Goal: Information Seeking & Learning: Compare options

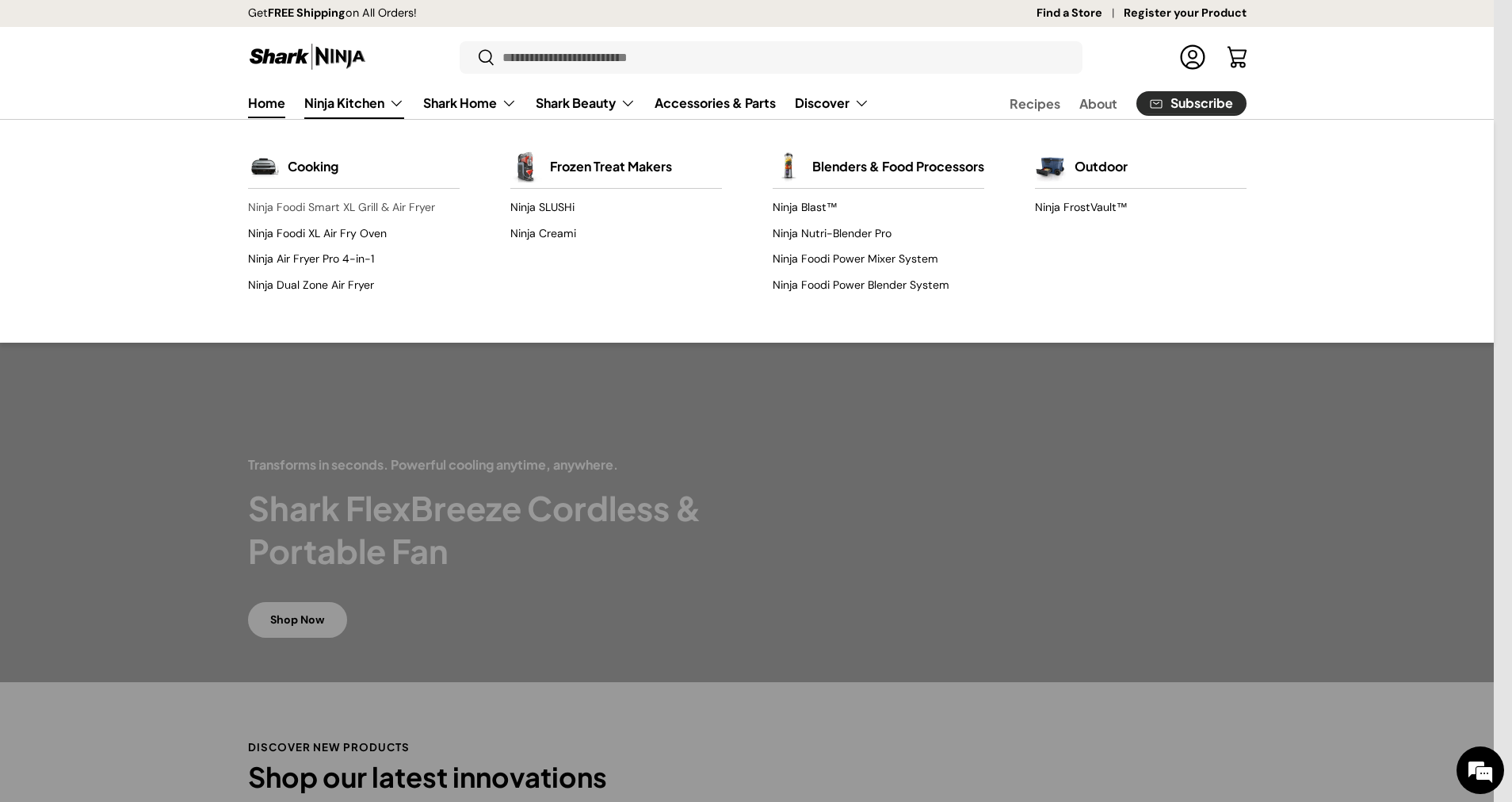
click at [354, 200] on link "Ninja Foodi Smart XL Grill & Air Fryer" at bounding box center [353, 208] width 212 height 26
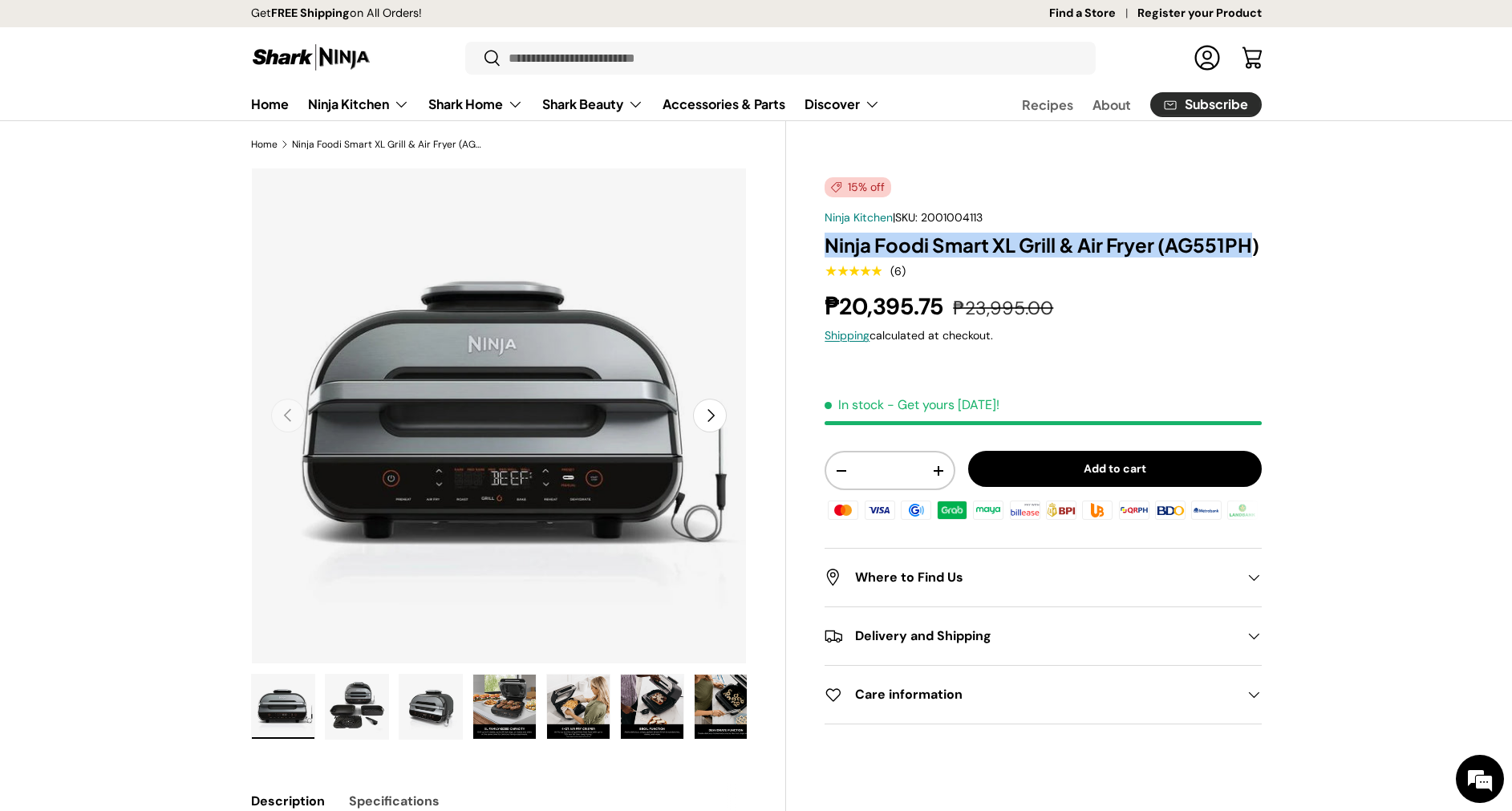
drag, startPoint x: 1255, startPoint y: 249, endPoint x: 819, endPoint y: 257, distance: 436.1
click at [819, 257] on div "15% off Ninja Kitchen | SKU: 2001004113 Ninja Foodi Smart XL Grill & Air Fryer …" at bounding box center [1023, 624] width 475 height 914
copy h1 "Ninja Foodi Smart XL Grill & Air Fryer (AG551PH"
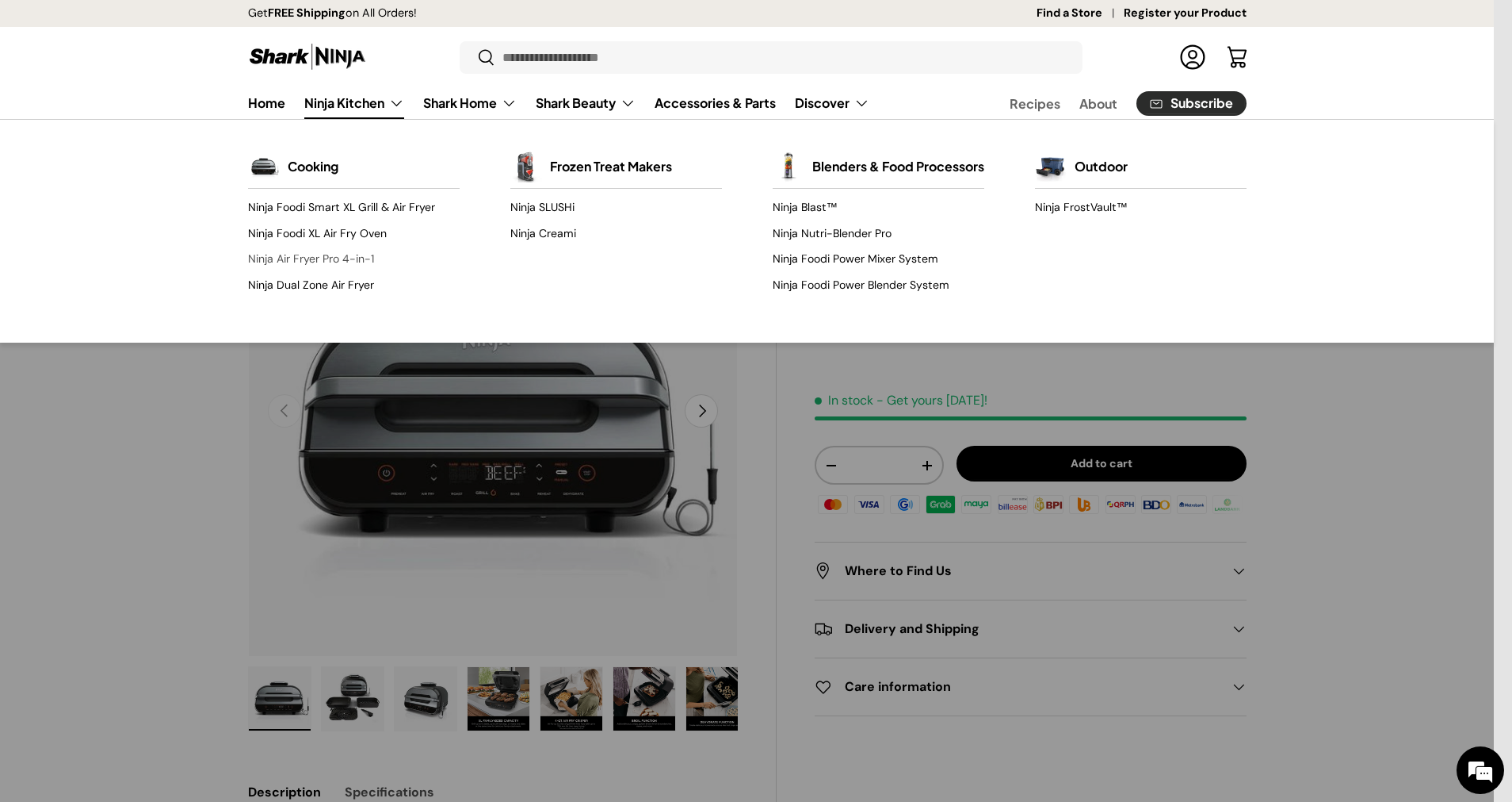
click at [330, 252] on link "Ninja Air Fryer Pro 4-in-1" at bounding box center [353, 259] width 212 height 26
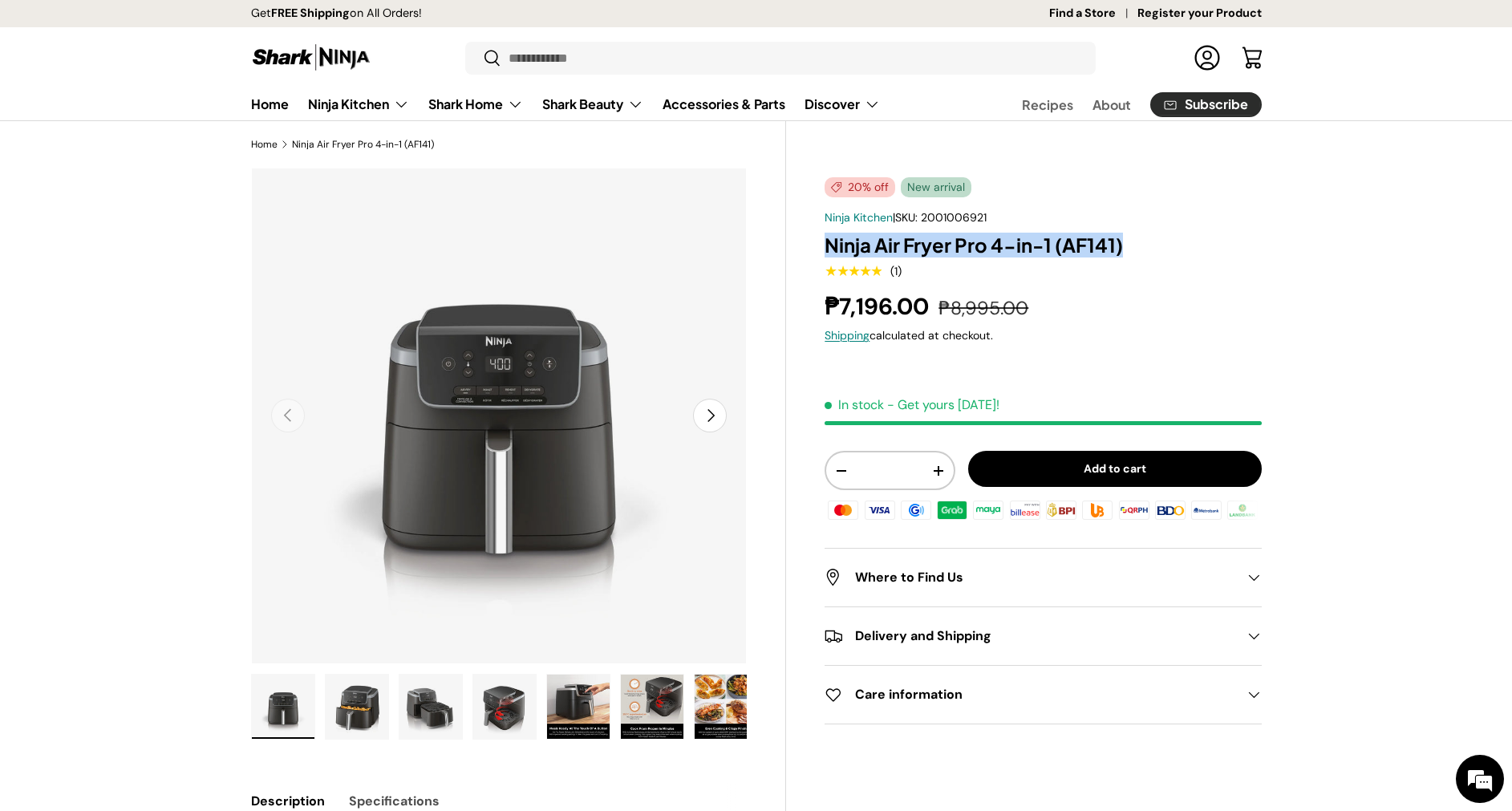
drag, startPoint x: 0, startPoint y: 0, endPoint x: 821, endPoint y: 251, distance: 858.5
click at [821, 251] on div "20% off New arrival Ninja Kitchen | SKU: 2001006921 Ninja Air Fryer Pro 4-in-1 …" at bounding box center [1023, 753] width 475 height 1170
copy h1 "Ninja Air Fryer Pro 4-in-1 (AF141)"
